Goal: Register for event/course

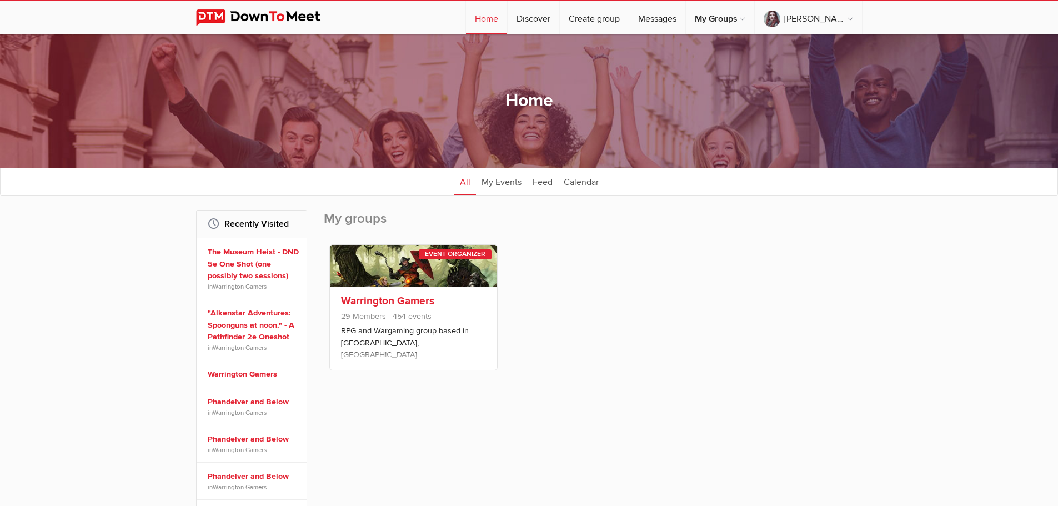
click at [408, 289] on div "Warrington Gamers 29 Members 454 events RPG and Wargaming group based in Winwic…" at bounding box center [413, 327] width 167 height 83
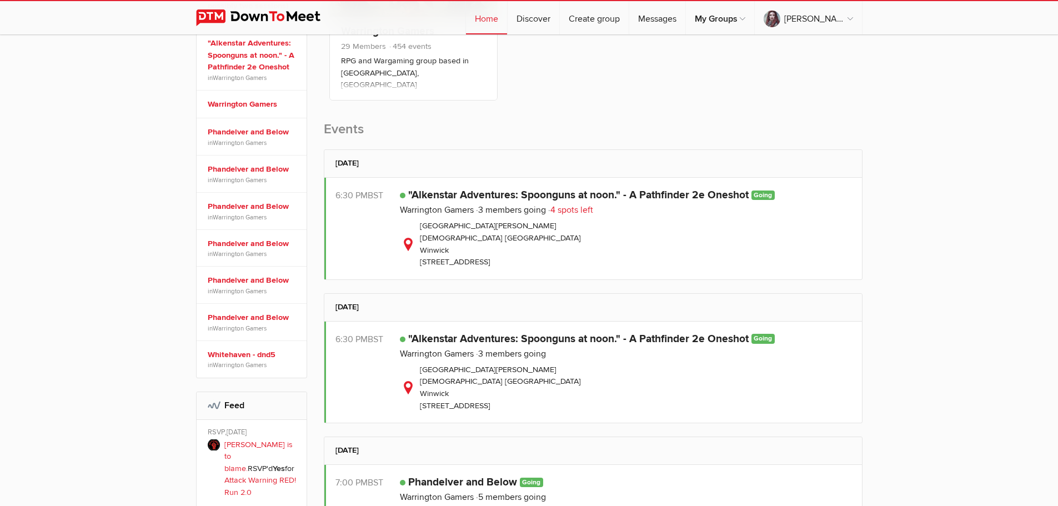
scroll to position [278, 0]
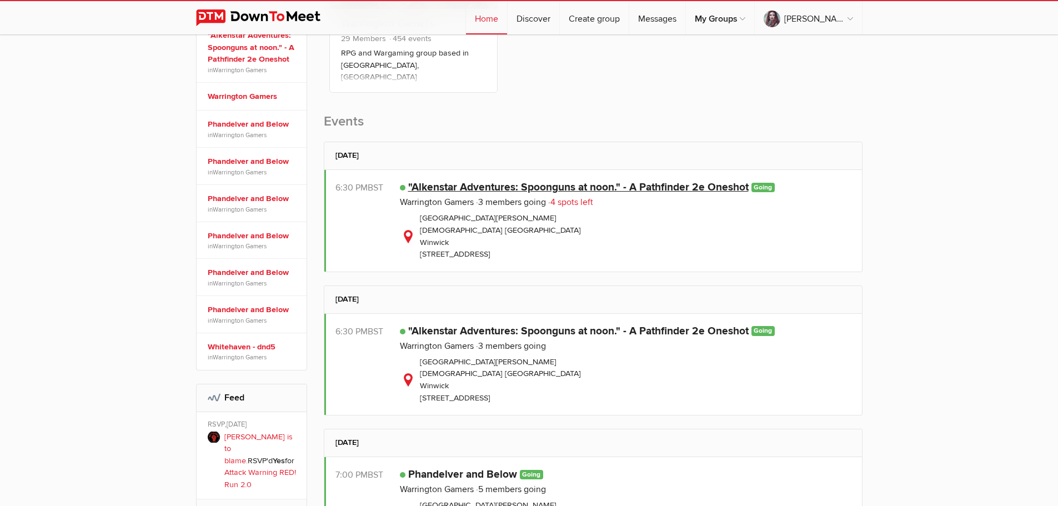
click at [608, 187] on link ""Alkenstar Adventures: Spoonguns at noon." - A Pathfinder 2e Oneshot" at bounding box center [578, 186] width 340 height 13
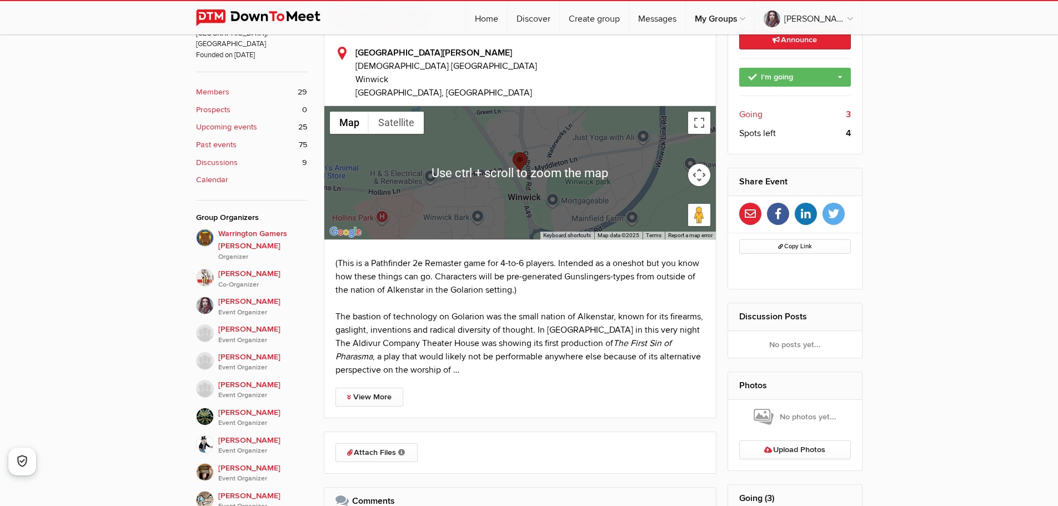
scroll to position [444, 0]
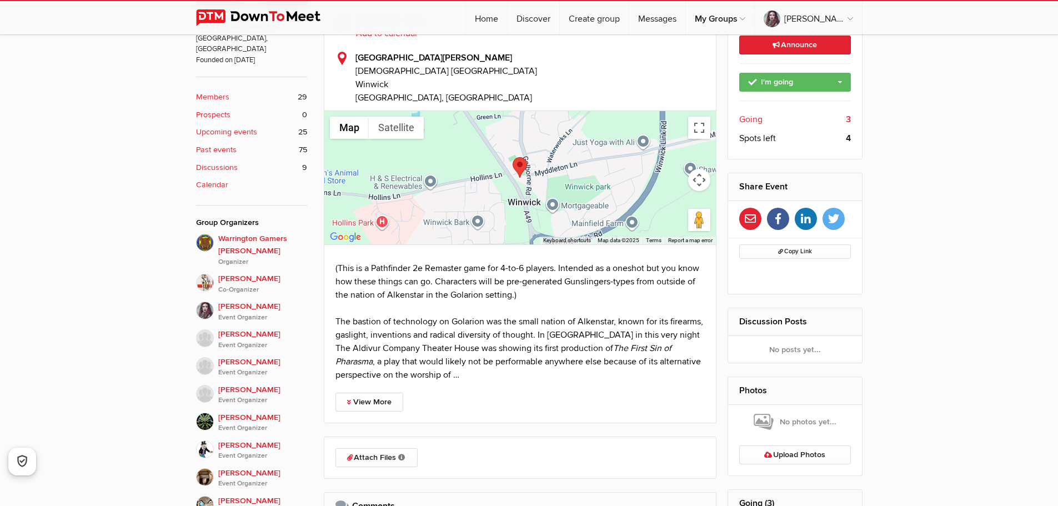
click at [751, 119] on span "Going" at bounding box center [750, 119] width 23 height 13
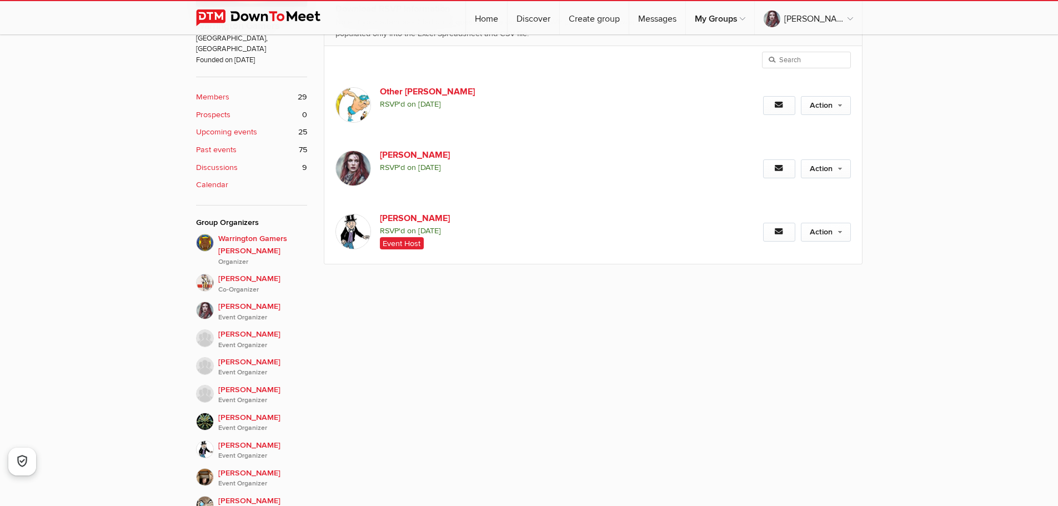
scroll to position [299, 0]
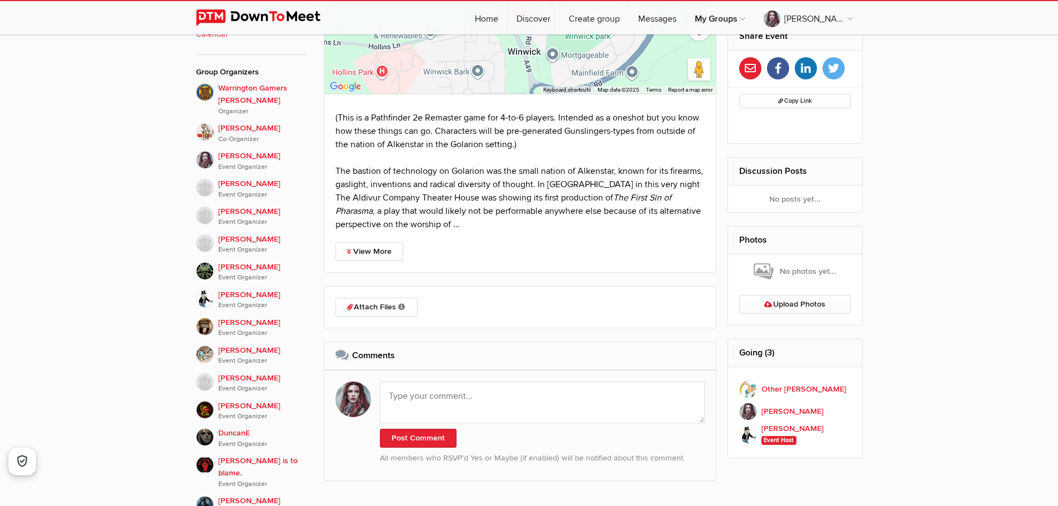
scroll to position [554, 0]
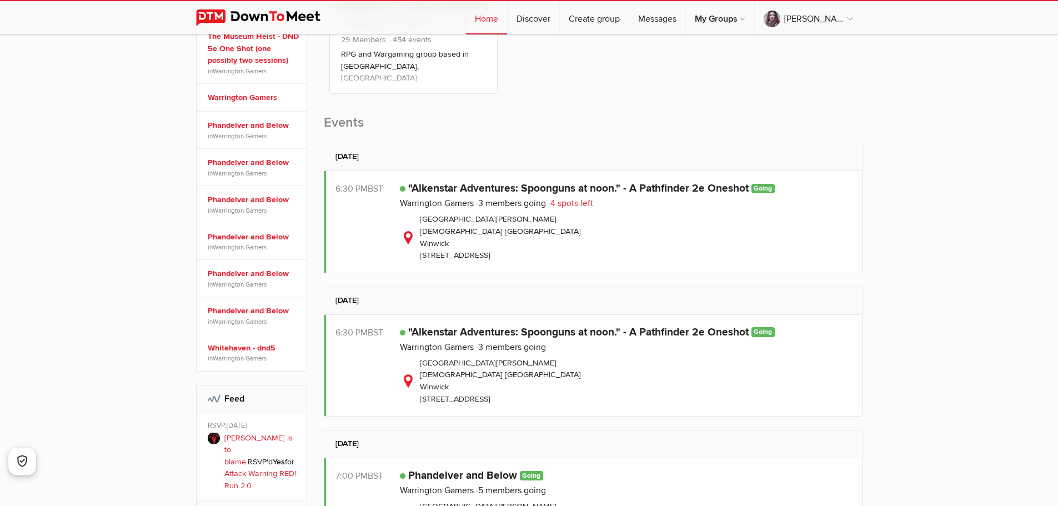
scroll to position [278, 0]
click at [637, 245] on div "[GEOGRAPHIC_DATA][PERSON_NAME] [GEOGRAPHIC_DATA][STREET_ADDRESS]" at bounding box center [625, 236] width 451 height 48
click at [488, 188] on link ""Alkenstar Adventures: Spoonguns at noon." - A Pathfinder 2e Oneshot" at bounding box center [578, 186] width 340 height 13
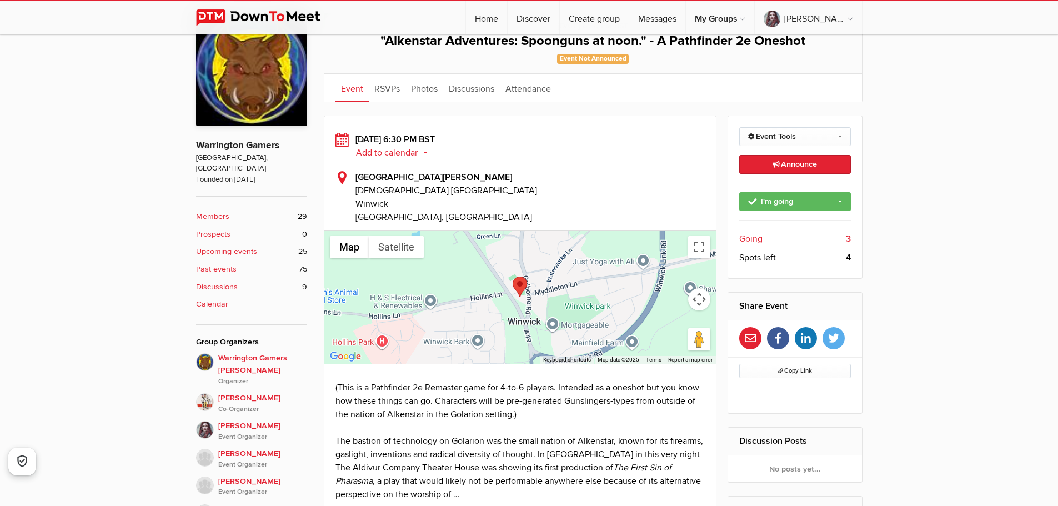
scroll to position [333, 0]
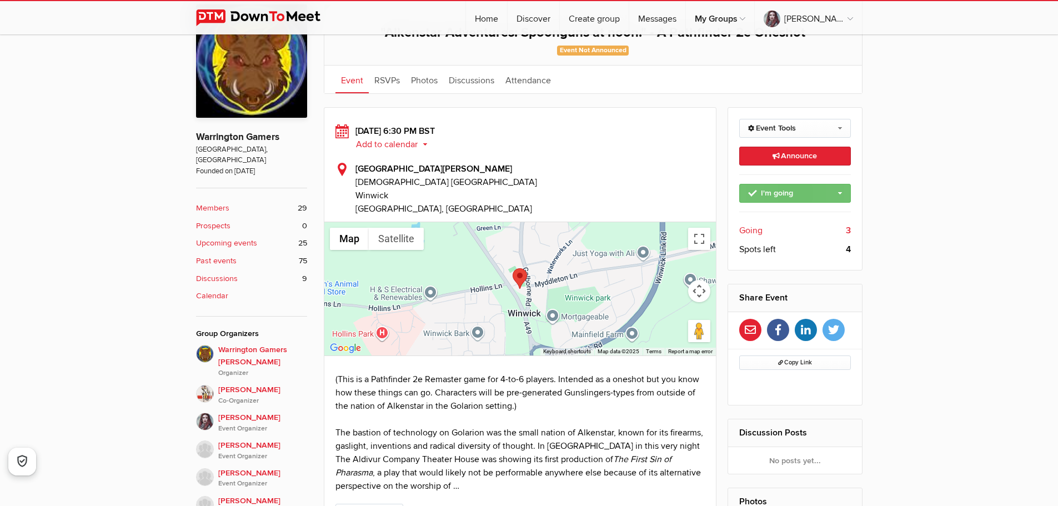
click at [803, 194] on link "I'm going" at bounding box center [795, 193] width 112 height 19
click at [774, 235] on link "Not going" at bounding box center [795, 233] width 110 height 17
